Goal: Entertainment & Leisure: Consume media (video, audio)

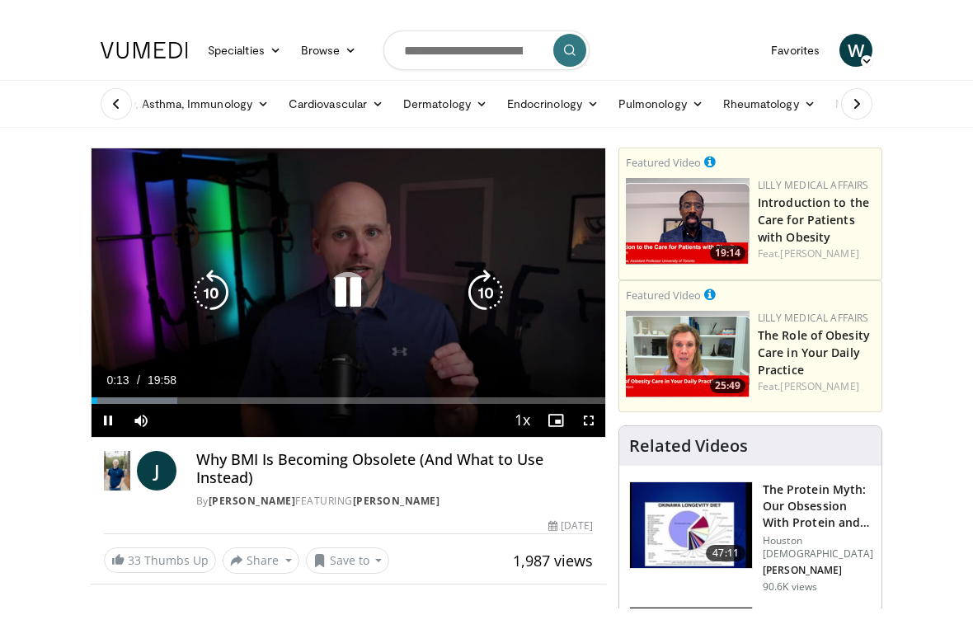
scroll to position [20, 0]
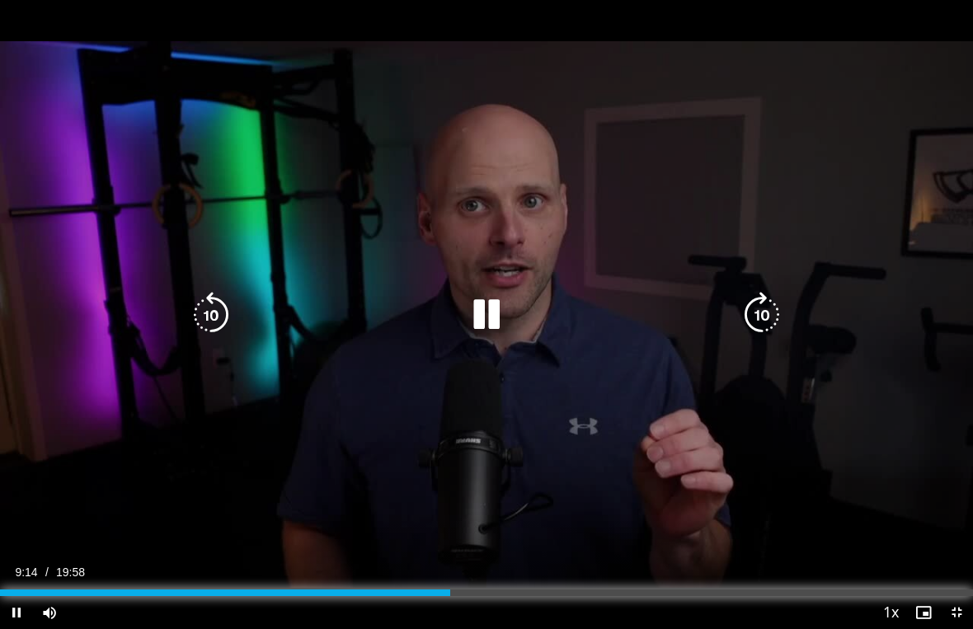
click at [525, 594] on div "Loaded : 41.36%" at bounding box center [486, 593] width 973 height 7
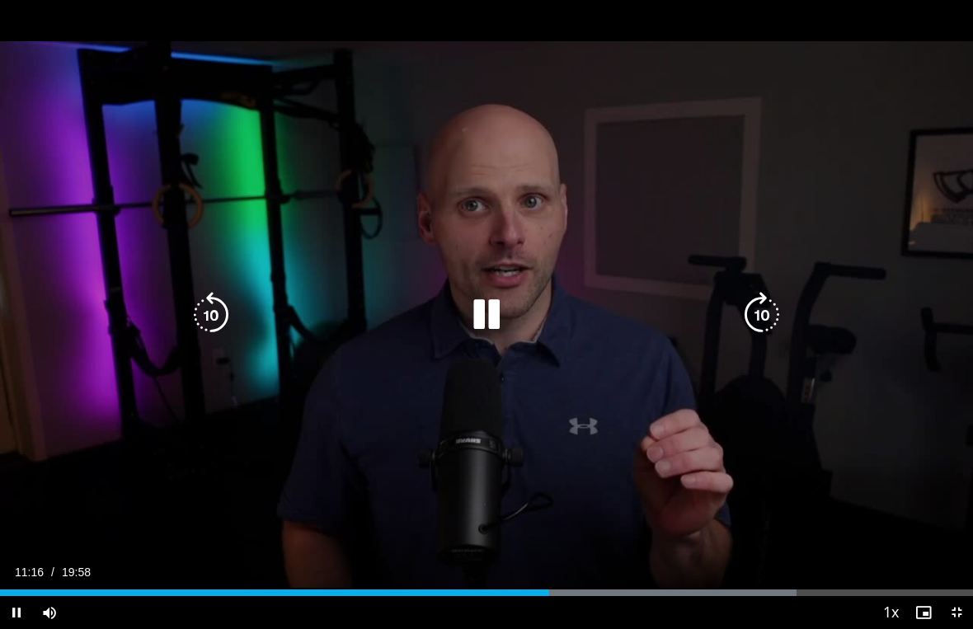
click at [675, 55] on div "10 seconds Tap to unmute" at bounding box center [486, 314] width 973 height 629
click at [491, 313] on icon "Video Player" at bounding box center [487, 315] width 46 height 46
